Goal: Navigation & Orientation: Find specific page/section

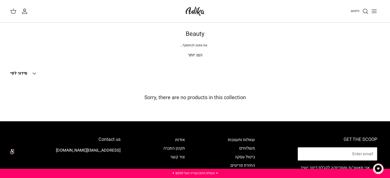
click at [199, 54] on p "הצג יותר" at bounding box center [195, 55] width 359 height 7
click at [192, 55] on p "הצג יותר" at bounding box center [195, 55] width 359 height 7
click at [192, 55] on div "Beauty את מוכנה להתפנק? מברשות, ספוגיות, מראות וכל פריטי הביוטי הכי פאן, מחכים …" at bounding box center [195, 45] width 380 height 28
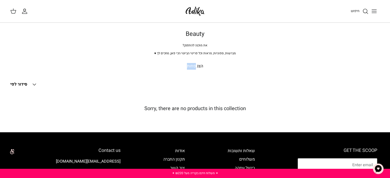
click at [373, 12] on icon "Toggle menu" at bounding box center [374, 11] width 6 height 6
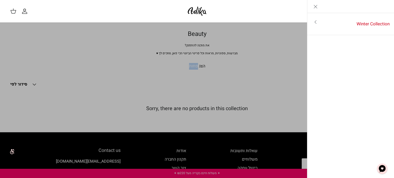
click at [314, 21] on icon "Toggle menu" at bounding box center [316, 22] width 6 height 6
click at [373, 22] on link "לכל הפריטים" at bounding box center [351, 22] width 82 height 13
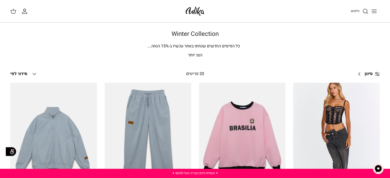
click at [372, 10] on icon "Toggle menu" at bounding box center [374, 11] width 6 height 6
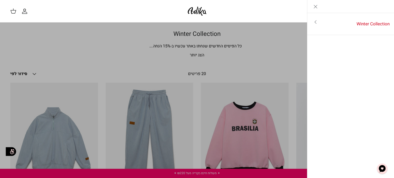
click at [317, 6] on icon "Close" at bounding box center [316, 7] width 6 height 6
